Goal: Information Seeking & Learning: Learn about a topic

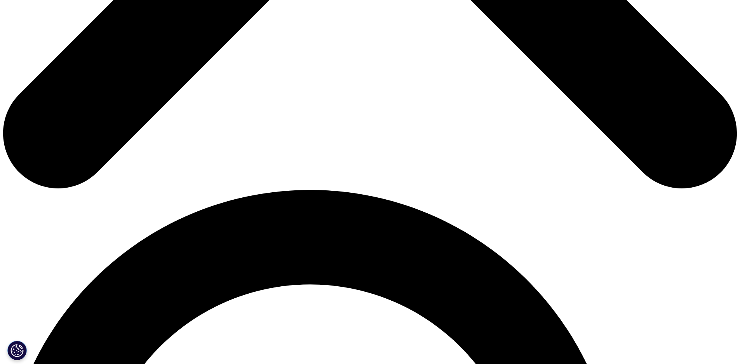
scroll to position [622, 0]
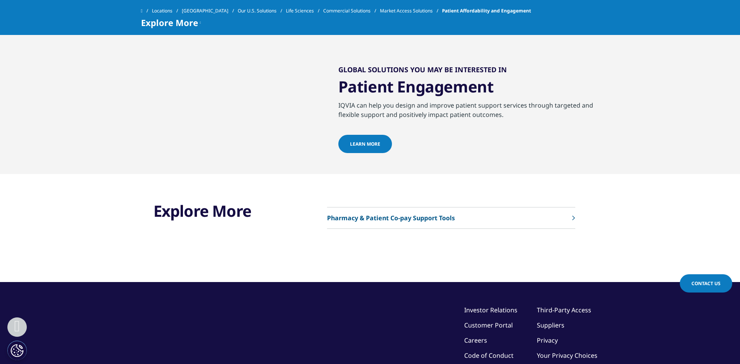
click at [363, 223] on p "Pharmacy & Patient Co-pay Support Tools" at bounding box center [391, 217] width 128 height 9
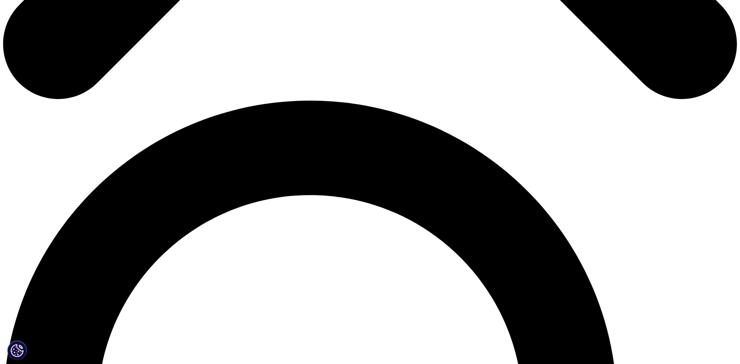
scroll to position [670, 0]
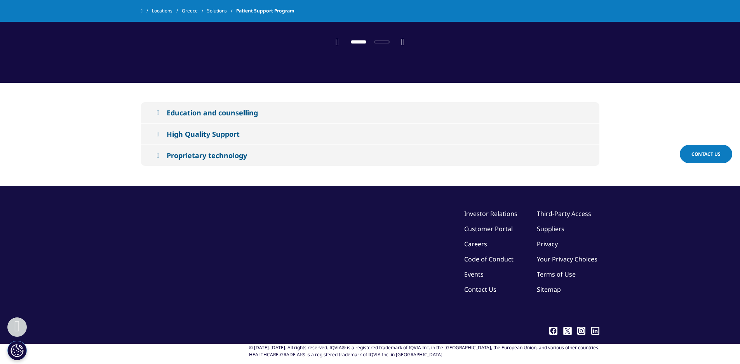
click at [529, 209] on link "Third-Party Access" at bounding box center [553, 213] width 54 height 9
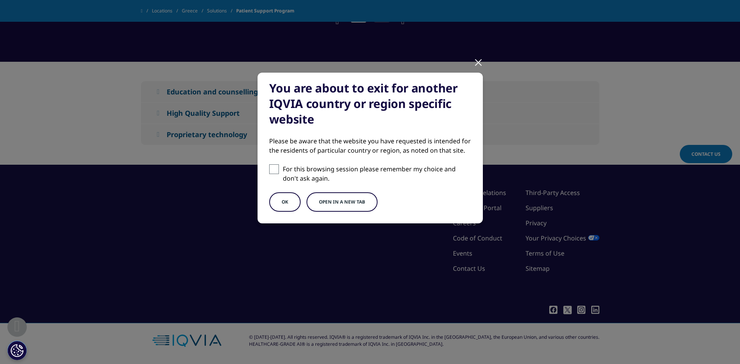
click at [365, 203] on button "Open in a new tab" at bounding box center [342, 201] width 71 height 19
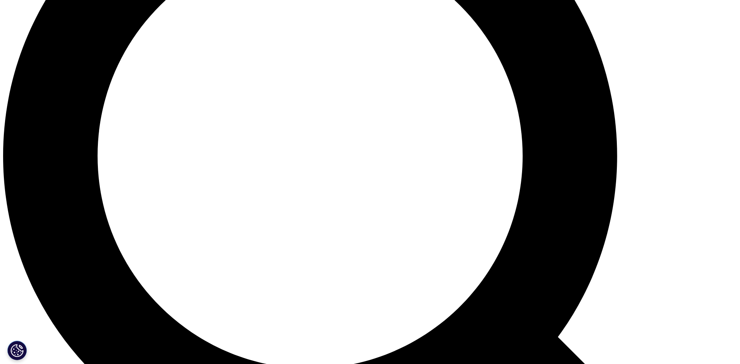
scroll to position [901, 0]
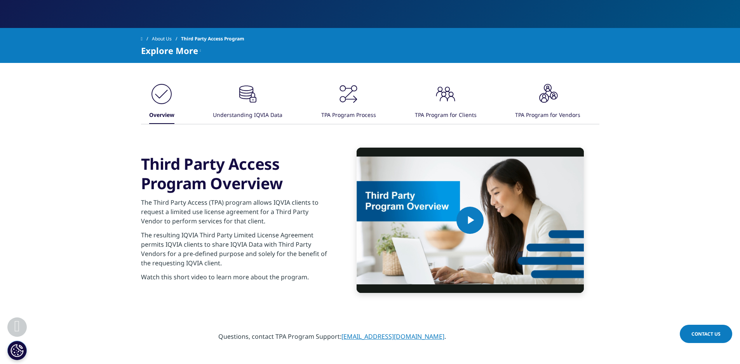
scroll to position [194, 0]
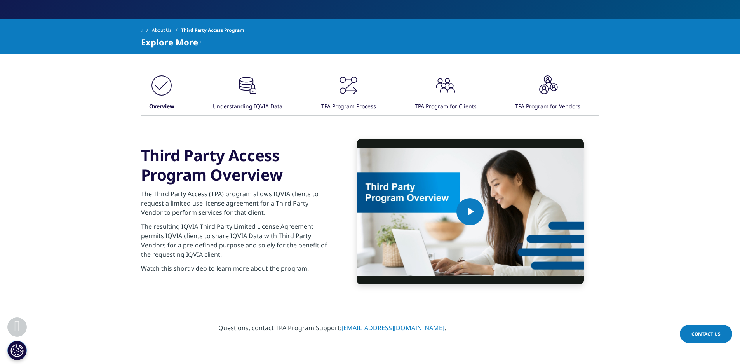
click at [253, 89] on icon at bounding box center [252, 90] width 7 height 5
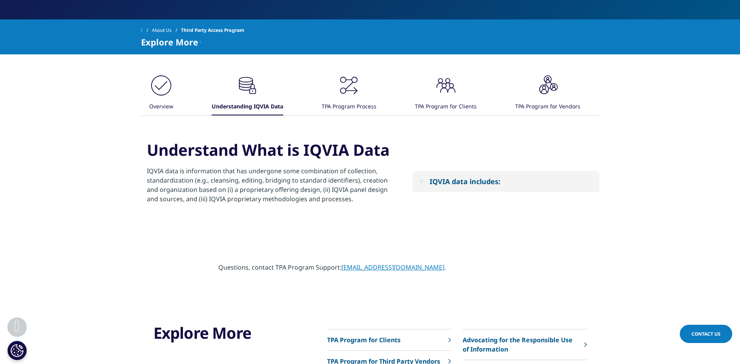
click at [457, 180] on div "IQVIA data includes:" at bounding box center [465, 181] width 71 height 9
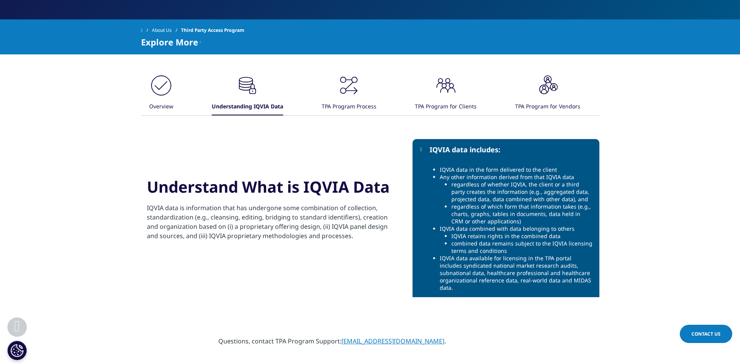
click at [555, 85] on icon ".cls-1{fill:#231f20;}" at bounding box center [547, 85] width 23 height 23
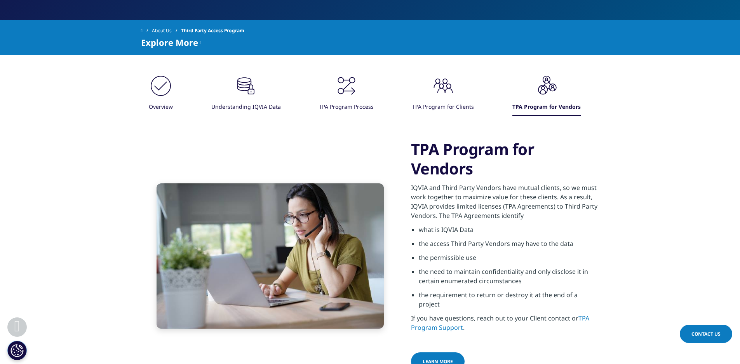
scroll to position [155, 0]
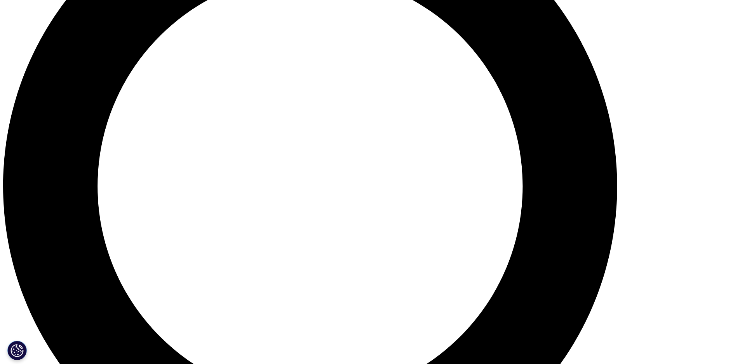
scroll to position [894, 0]
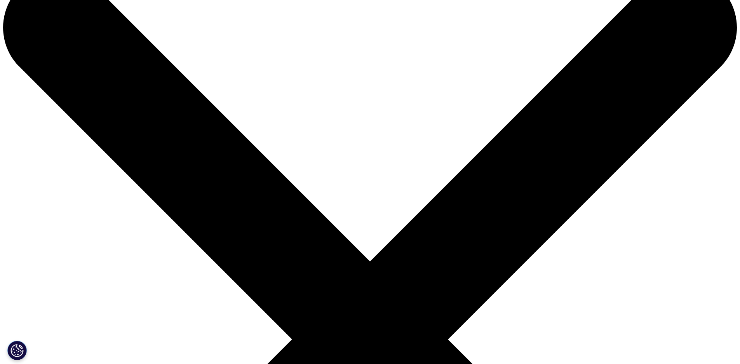
scroll to position [0, 0]
